Goal: Task Accomplishment & Management: Complete application form

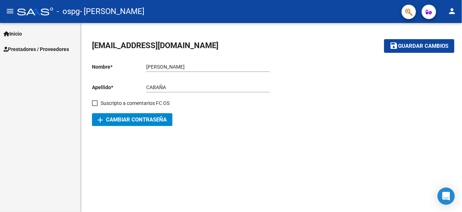
click at [37, 33] on link "Inicio" at bounding box center [40, 33] width 80 height 15
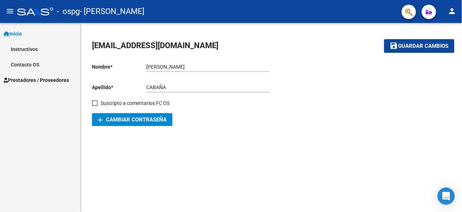
click at [10, 13] on mat-icon "menu" at bounding box center [10, 11] width 9 height 9
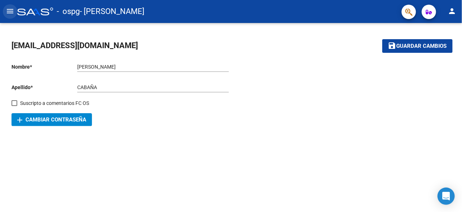
click at [12, 9] on mat-icon "menu" at bounding box center [10, 11] width 9 height 9
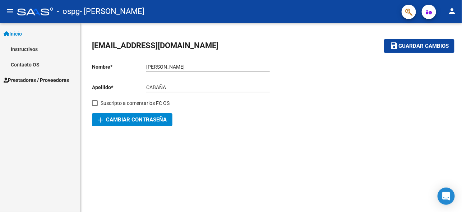
click at [26, 79] on span "Prestadores / Proveedores" at bounding box center [36, 80] width 65 height 8
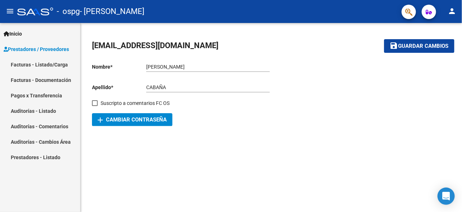
click at [54, 62] on link "Facturas - Listado/Carga" at bounding box center [40, 64] width 80 height 15
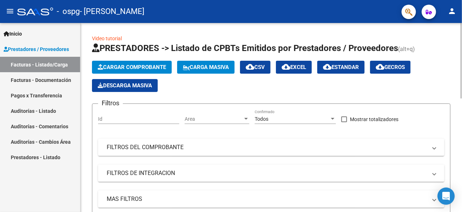
click at [110, 61] on button "Cargar Comprobante" at bounding box center [132, 67] width 80 height 13
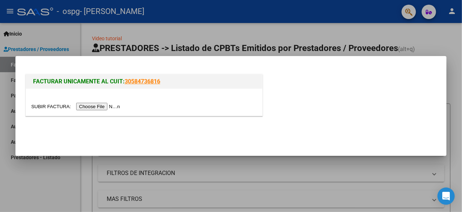
click at [110, 103] on input "file" at bounding box center [76, 107] width 91 height 8
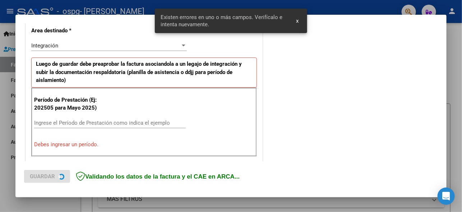
scroll to position [175, 0]
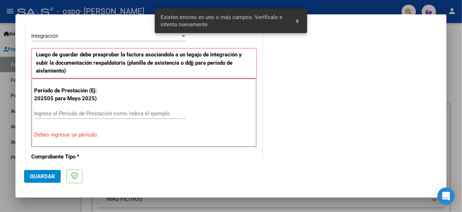
click at [118, 113] on input "Ingrese el Período de Prestación como indica el ejemplo" at bounding box center [110, 113] width 152 height 6
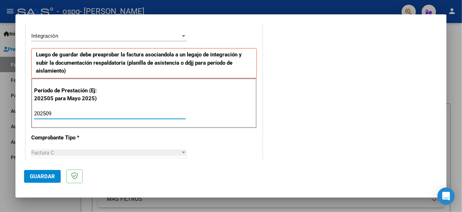
type input "202509"
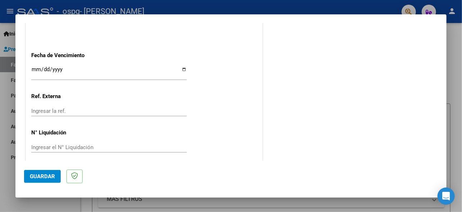
scroll to position [510, 0]
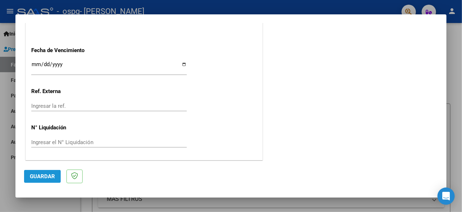
click at [45, 180] on button "Guardar" at bounding box center [42, 176] width 37 height 13
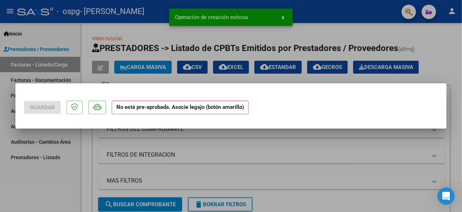
scroll to position [0, 0]
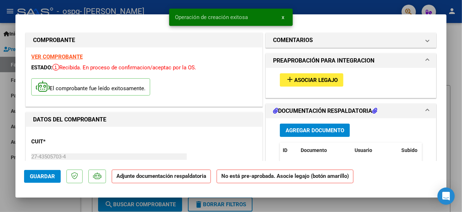
click at [301, 78] on span "Asociar Legajo" at bounding box center [315, 80] width 43 height 6
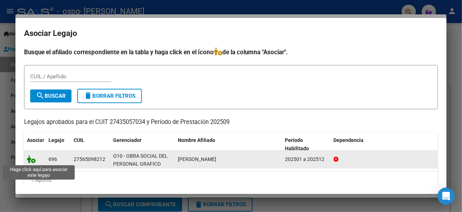
click at [34, 159] on icon at bounding box center [31, 159] width 9 height 8
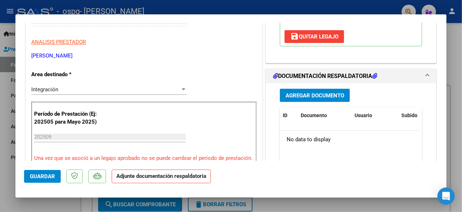
scroll to position [166, 0]
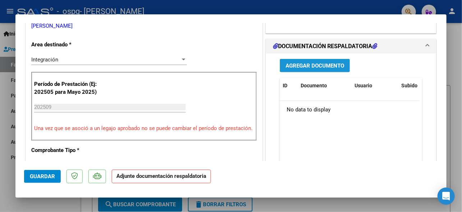
click at [315, 69] on span "Agregar Documento" at bounding box center [315, 66] width 59 height 6
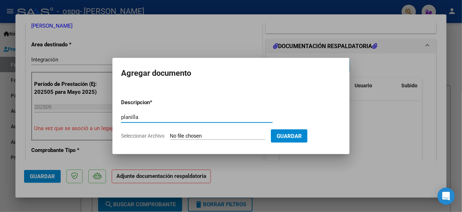
type input "planilla"
click at [198, 135] on input "Seleccionar Archivo" at bounding box center [217, 136] width 95 height 7
type input "C:\fakepath\[PERSON_NAME] septiembre .pdf"
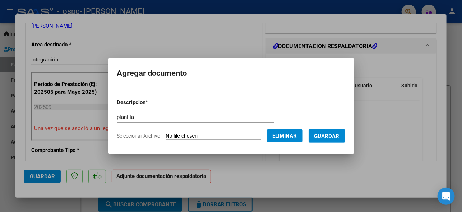
click at [328, 135] on span "Guardar" at bounding box center [326, 136] width 25 height 6
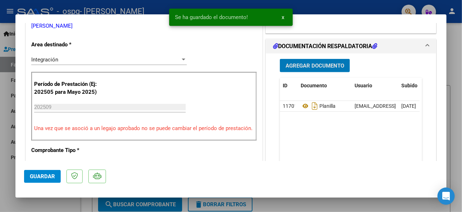
click at [31, 176] on span "Guardar" at bounding box center [42, 176] width 25 height 6
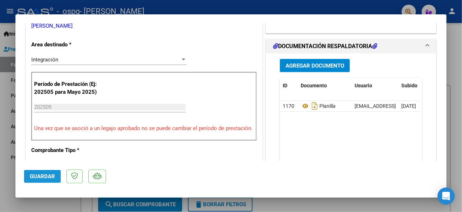
click at [31, 176] on span "Guardar" at bounding box center [42, 176] width 25 height 6
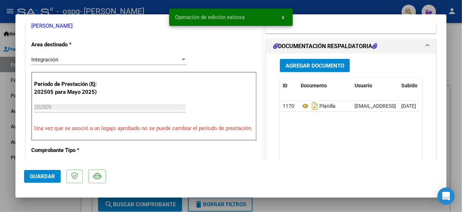
click at [50, 208] on div at bounding box center [231, 106] width 462 height 212
type input "$ 0,00"
